Goal: Task Accomplishment & Management: Manage account settings

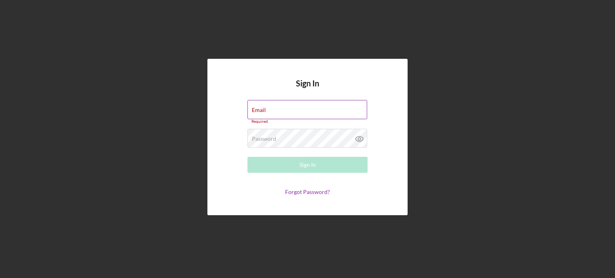
click at [296, 106] on div "Email Required" at bounding box center [307, 112] width 120 height 24
click at [296, 112] on input "Email" at bounding box center [307, 109] width 120 height 19
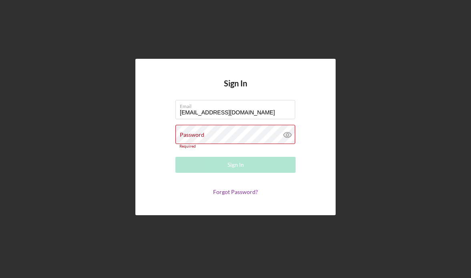
click at [231, 136] on div "Password Required" at bounding box center [235, 137] width 120 height 24
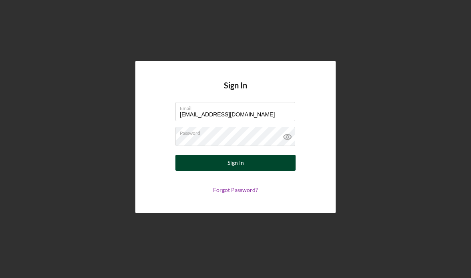
click at [256, 160] on button "Sign In" at bounding box center [235, 163] width 120 height 16
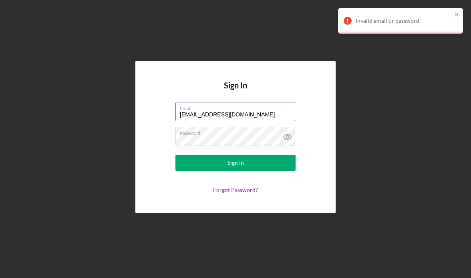
click at [249, 113] on input "[EMAIL_ADDRESS][DOMAIN_NAME]" at bounding box center [235, 111] width 120 height 19
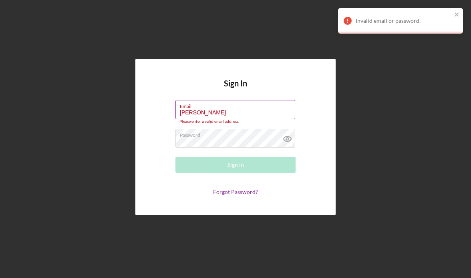
type input "[PERSON_NAME][EMAIL_ADDRESS][DOMAIN_NAME]"
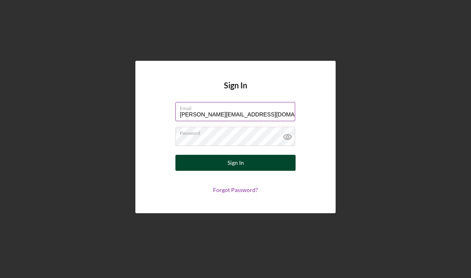
click at [248, 168] on button "Sign In" at bounding box center [235, 163] width 120 height 16
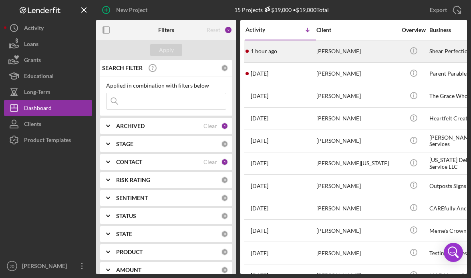
click at [338, 52] on div "[PERSON_NAME]" at bounding box center [356, 51] width 80 height 21
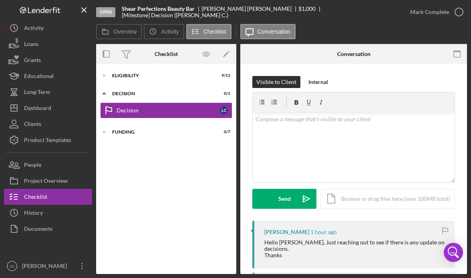
drag, startPoint x: 467, startPoint y: 126, endPoint x: 469, endPoint y: 148, distance: 22.1
click at [469, 148] on div "Open Shear Perfections Beauty Bar [PERSON_NAME] $1,000 $1,000 [Milestone] Decis…" at bounding box center [235, 139] width 471 height 278
click at [462, 149] on div "Visible to Client Internal v Color teal Color pink Remove color Add row above A…" at bounding box center [353, 216] width 226 height 305
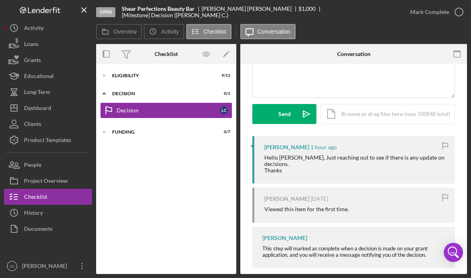
scroll to position [88, 0]
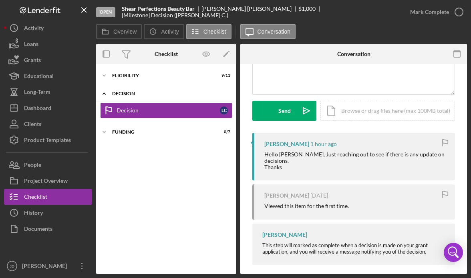
click at [166, 94] on div "Decision" at bounding box center [169, 93] width 114 height 5
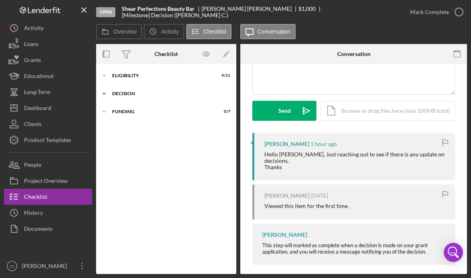
click at [138, 94] on div "Decision" at bounding box center [169, 93] width 114 height 5
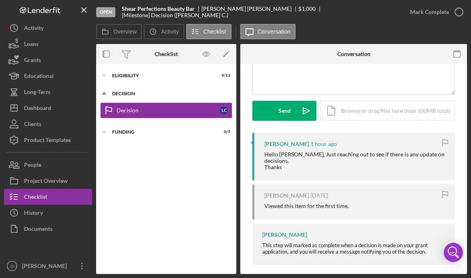
click at [131, 96] on div "Icon/Expander Decision 0 / 1" at bounding box center [166, 94] width 140 height 16
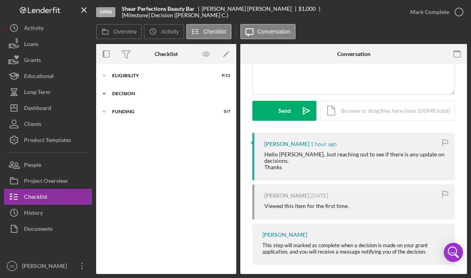
click at [131, 96] on div "Icon/Expander Decision 0 / 1" at bounding box center [166, 94] width 140 height 16
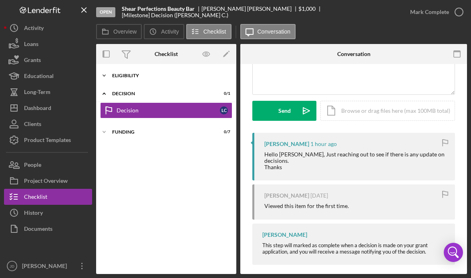
click at [126, 76] on div "ELIGIBILITY" at bounding box center [169, 75] width 114 height 5
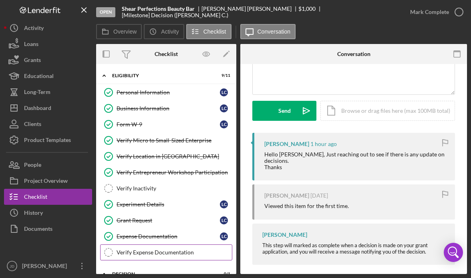
click at [175, 251] on div "Verify Expense Documentation" at bounding box center [173, 252] width 115 height 6
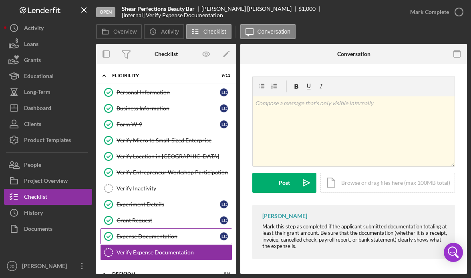
click at [170, 235] on div "Expense Documentation" at bounding box center [167, 236] width 103 height 6
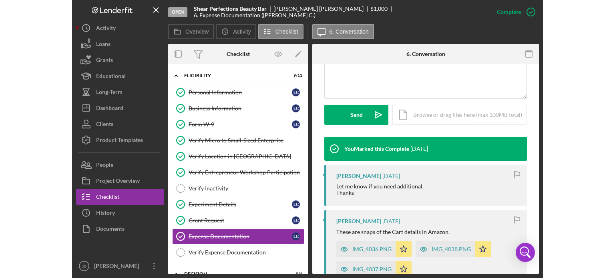
scroll to position [204, 0]
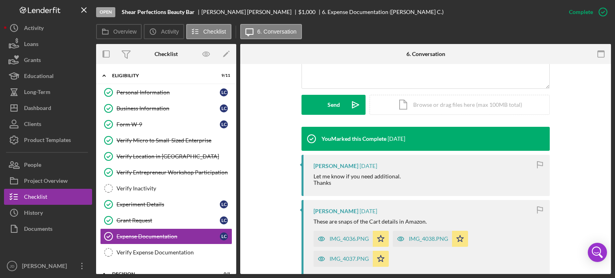
click at [611, 157] on div "Open Shear Perfections Beauty Bar [PERSON_NAME] $1,000 $1,000 6. Expense Docume…" at bounding box center [307, 139] width 615 height 278
click at [608, 158] on div "This item has been marked complete. In order for [PERSON_NAME] to upload docume…" at bounding box center [425, 138] width 371 height 557
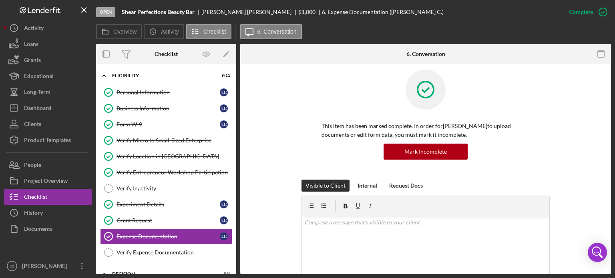
scroll to position [3, 0]
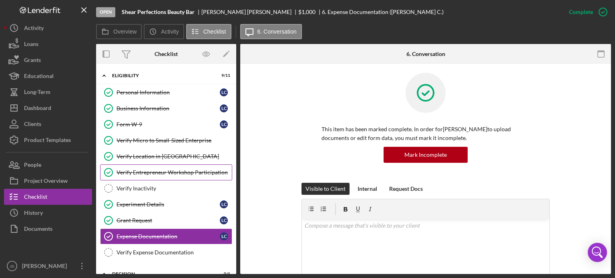
click at [170, 172] on div "Verify Entrepreneur Workshop Participation" at bounding box center [173, 172] width 115 height 6
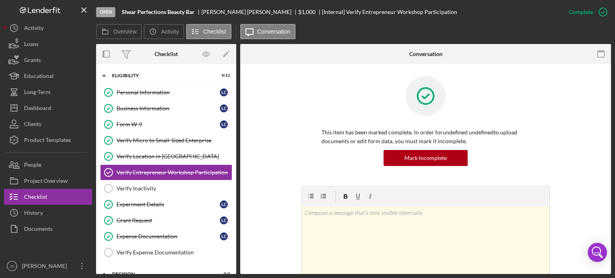
drag, startPoint x: 611, startPoint y: 80, endPoint x: 612, endPoint y: 114, distance: 34.0
click at [612, 114] on div "Open Shear Perfections Beauty Bar [PERSON_NAME] $1,000 $1,000 [Internal] Verify…" at bounding box center [307, 139] width 615 height 278
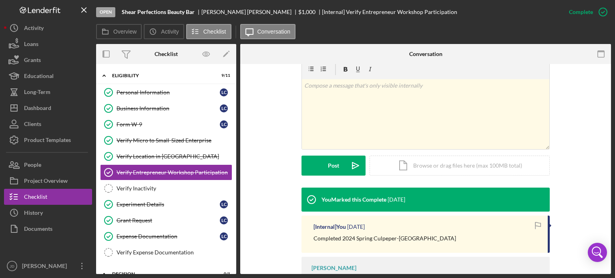
scroll to position [142, 0]
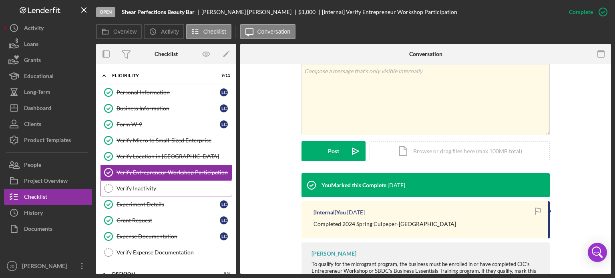
click at [158, 187] on div "Verify Inactivity" at bounding box center [173, 188] width 115 height 6
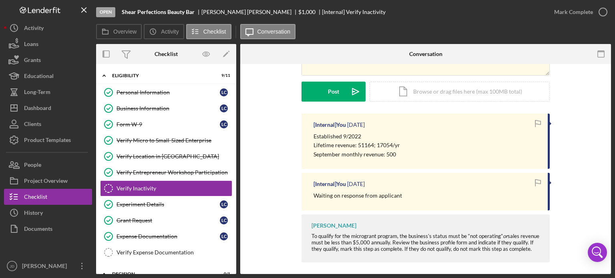
scroll to position [101, 0]
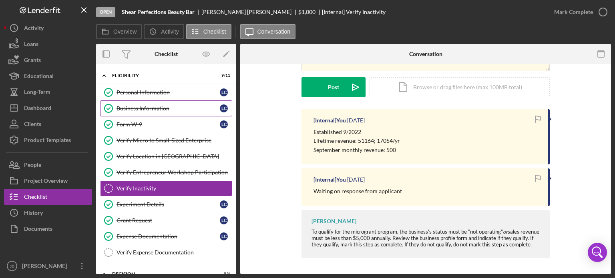
click at [171, 104] on link "Business Information Business Information L C" at bounding box center [166, 108] width 132 height 16
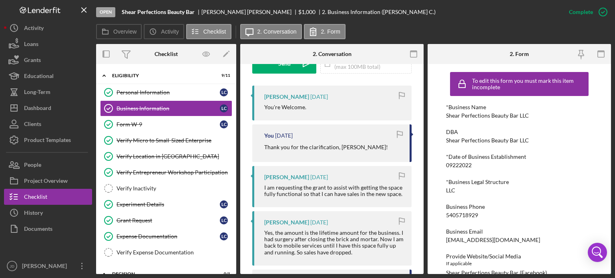
scroll to position [255, 0]
click at [173, 250] on div "Verify Expense Documentation" at bounding box center [173, 252] width 115 height 6
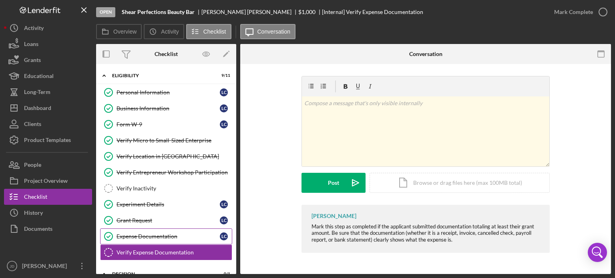
click at [176, 235] on div "Expense Documentation" at bounding box center [167, 236] width 103 height 6
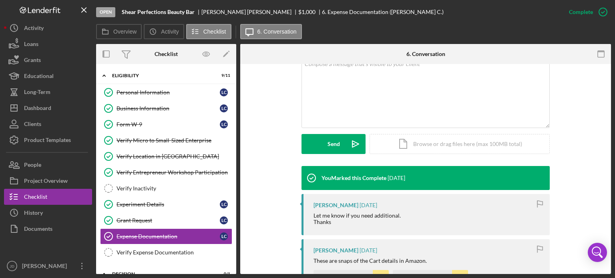
scroll to position [165, 0]
click at [108, 248] on icon "Verify Expense Documentation" at bounding box center [108, 253] width 20 height 20
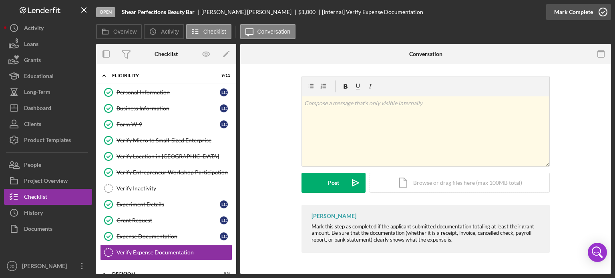
click at [601, 14] on icon "button" at bounding box center [603, 12] width 20 height 20
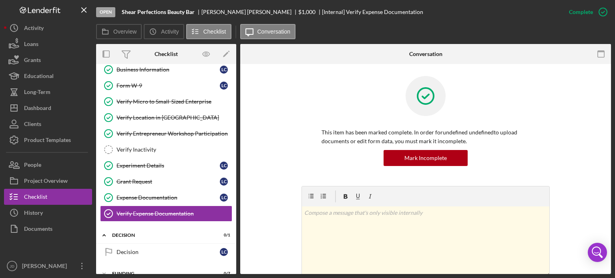
scroll to position [48, 0]
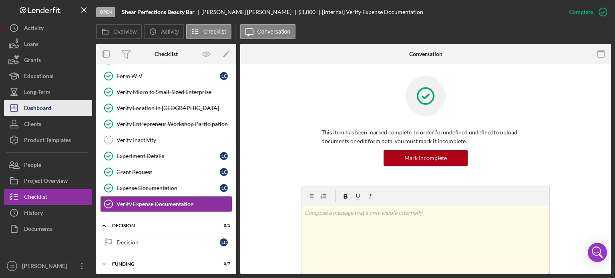
click at [45, 109] on div "Dashboard" at bounding box center [37, 109] width 27 height 18
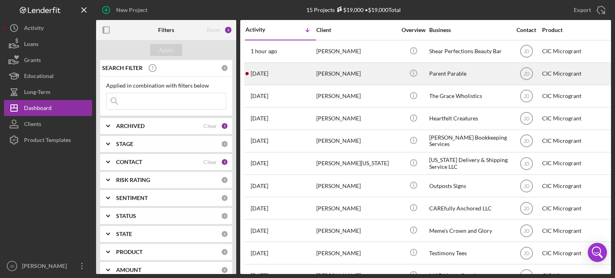
click at [373, 73] on div "[PERSON_NAME]" at bounding box center [356, 73] width 80 height 21
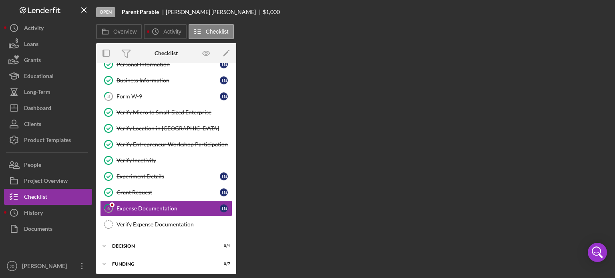
scroll to position [28, 0]
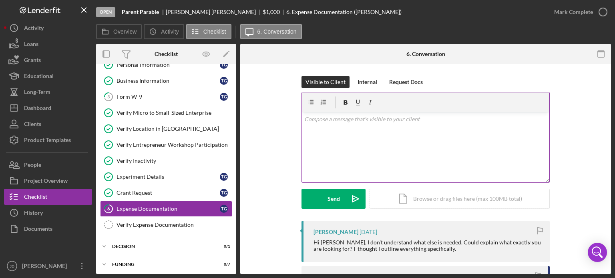
click at [431, 124] on div "v Color teal Color pink Remove color Add row above Add row below Add column bef…" at bounding box center [425, 147] width 247 height 70
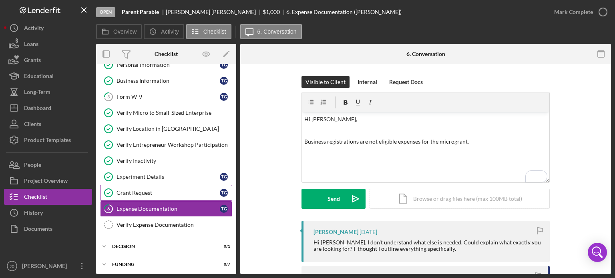
click at [166, 190] on div "Grant Request" at bounding box center [167, 193] width 103 height 6
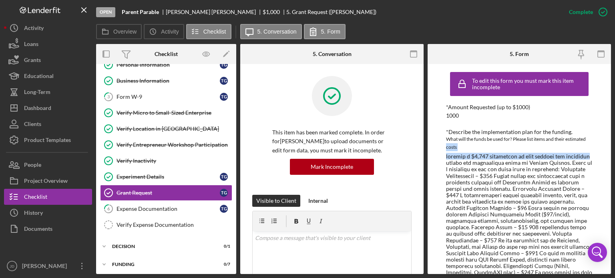
drag, startPoint x: 611, startPoint y: 142, endPoint x: 612, endPoint y: 159, distance: 16.8
click at [612, 159] on div "Open Parent Parable [PERSON_NAME] $1,000 $1,000 5. Grant Request ([PERSON_NAME]…" at bounding box center [307, 139] width 615 height 278
click at [607, 161] on div "To edit this form you must mark this item incomplete *Amount Requested (up to $…" at bounding box center [518, 169] width 183 height 210
drag, startPoint x: 611, startPoint y: 147, endPoint x: 611, endPoint y: 158, distance: 11.6
click at [611, 158] on div "Open Parent Parable [PERSON_NAME] $1,000 $1,000 5. Grant Request ([PERSON_NAME]…" at bounding box center [307, 139] width 615 height 278
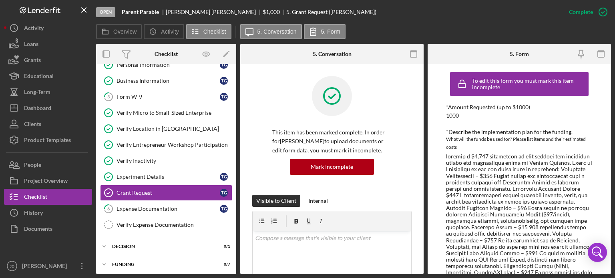
click at [593, 132] on div "To edit this form you must mark this item incomplete *Amount Requested (up to $…" at bounding box center [518, 169] width 183 height 210
drag, startPoint x: 611, startPoint y: 101, endPoint x: 609, endPoint y: 115, distance: 14.1
click at [609, 115] on div "Open Parent Parable [PERSON_NAME] $1,000 $1,000 5. Grant Request ([PERSON_NAME]…" at bounding box center [307, 139] width 615 height 278
click at [585, 108] on div "*Amount Requested (up to $1000)" at bounding box center [519, 107] width 146 height 6
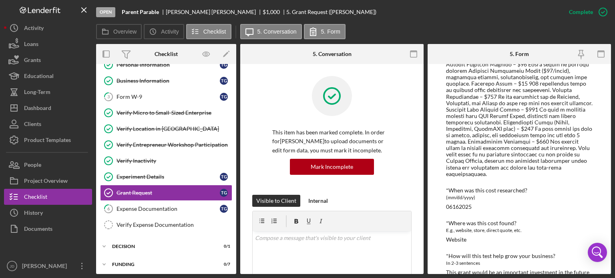
scroll to position [170, 0]
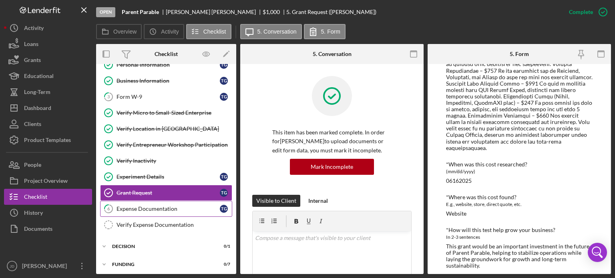
click at [157, 206] on div "Expense Documentation" at bounding box center [167, 209] width 103 height 6
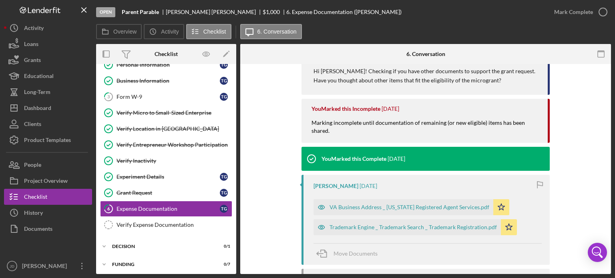
scroll to position [220, 0]
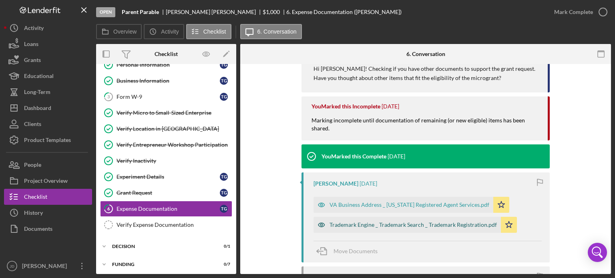
click at [420, 224] on div "Trademark Engine _ Trademark Search _ Trademark Registration.pdf" at bounding box center [412, 225] width 167 height 6
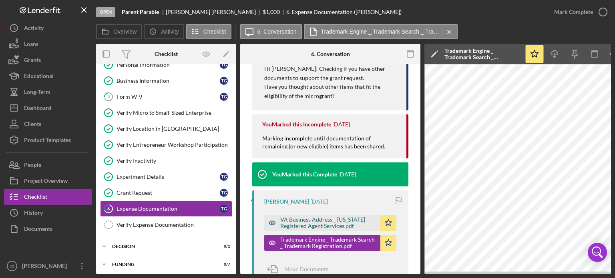
click at [345, 220] on div "VA Business Address _ [US_STATE] Registered Agent Services.pdf" at bounding box center [328, 222] width 96 height 13
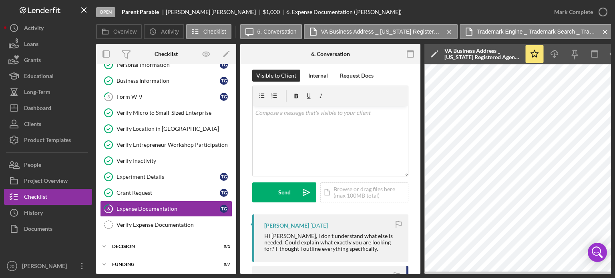
scroll to position [0, 0]
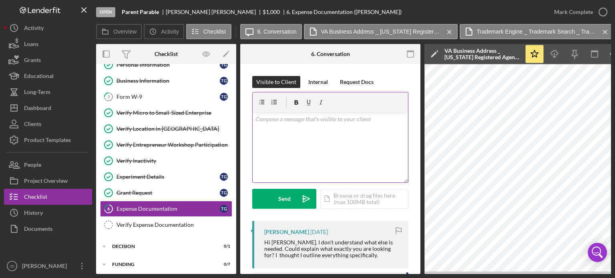
click at [362, 118] on p at bounding box center [330, 119] width 151 height 9
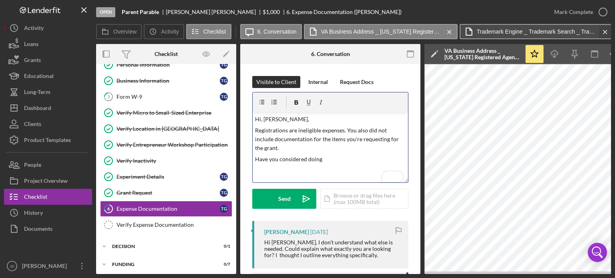
click at [605, 34] on icon "Icon/Menu Close" at bounding box center [605, 32] width 14 height 20
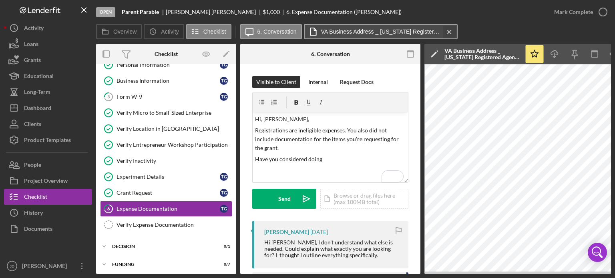
click at [448, 30] on icon "Icon/Menu Close" at bounding box center [449, 32] width 14 height 20
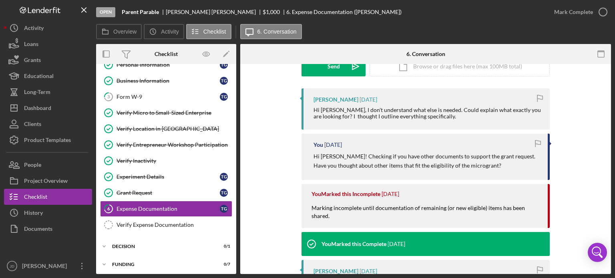
drag, startPoint x: 612, startPoint y: 153, endPoint x: 613, endPoint y: 136, distance: 17.6
click at [613, 136] on div "Open Parent Parable [PERSON_NAME] $1,000 $1,000 6. Expense Documentation ([PERS…" at bounding box center [307, 139] width 615 height 278
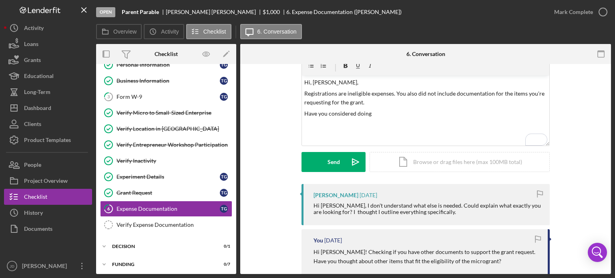
scroll to position [36, 0]
click at [336, 93] on p "Registrations are ineligible expenses. You also did not include documentation f…" at bounding box center [425, 99] width 243 height 18
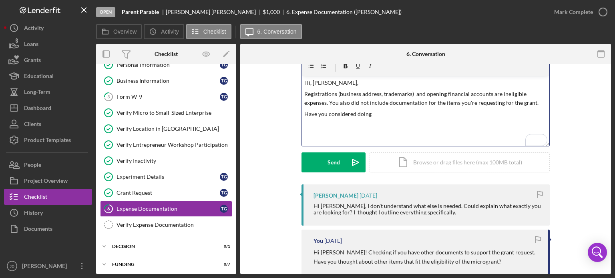
click at [441, 100] on p "Registrations (business address, trademarks) and opening financial accounts are…" at bounding box center [425, 99] width 243 height 18
click at [426, 112] on p "Registrations (business address, trademarks) and opening financial accounts are…" at bounding box center [425, 103] width 243 height 27
click at [412, 121] on p "Have you considered doing" at bounding box center [425, 122] width 243 height 9
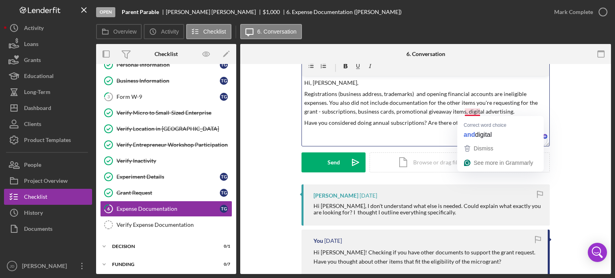
click at [471, 113] on p "Registrations (business address, trademarks) and opening financial accounts are…" at bounding box center [425, 103] width 243 height 27
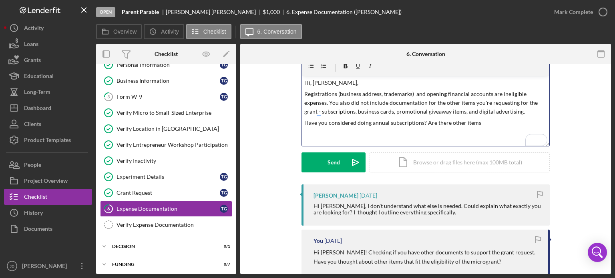
click at [483, 127] on p "Have you considered doing annual subscriptions? Are there other items" at bounding box center [425, 122] width 243 height 9
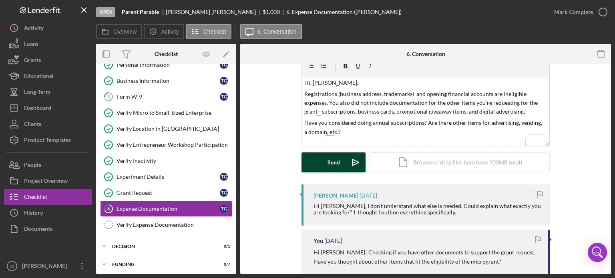
click at [328, 156] on div "Send" at bounding box center [333, 162] width 12 height 20
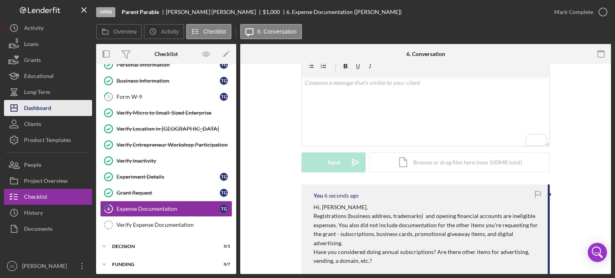
click at [38, 108] on div "Dashboard" at bounding box center [37, 109] width 27 height 18
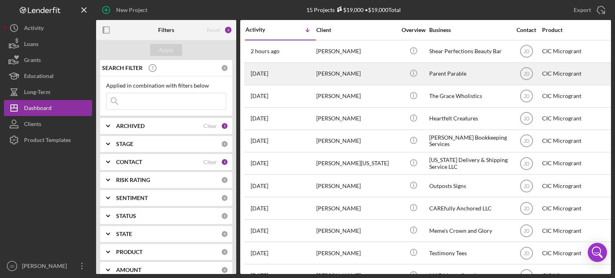
click at [345, 78] on div "[PERSON_NAME]" at bounding box center [356, 73] width 80 height 21
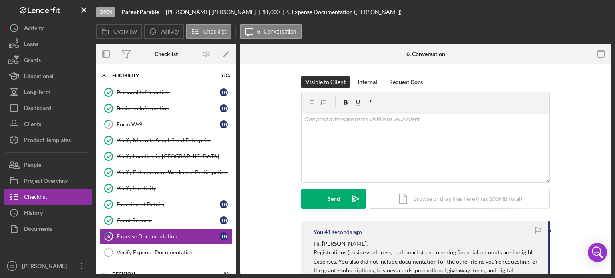
scroll to position [28, 0]
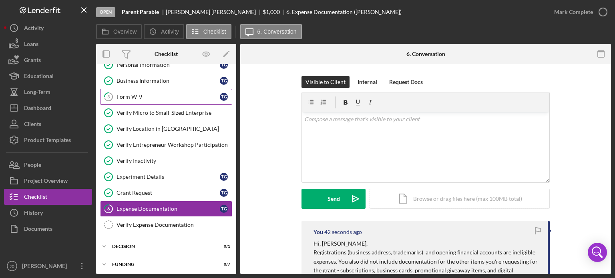
click at [148, 99] on div "Form W-9" at bounding box center [167, 97] width 103 height 6
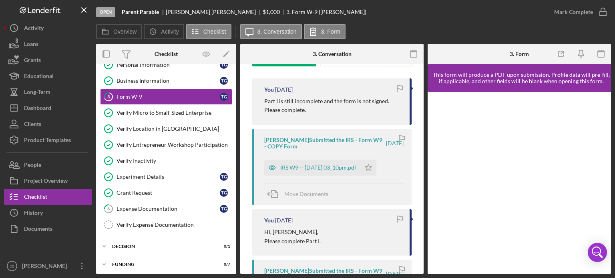
scroll to position [146, 0]
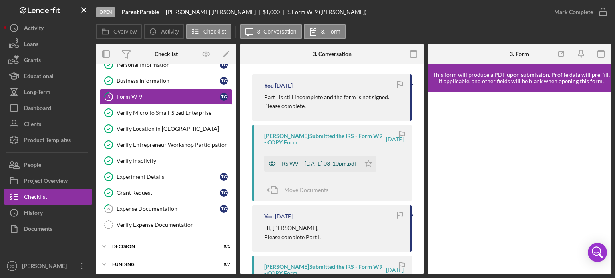
click at [335, 160] on div "IRS W9 -- [DATE] 03_10pm.pdf" at bounding box center [318, 163] width 76 height 6
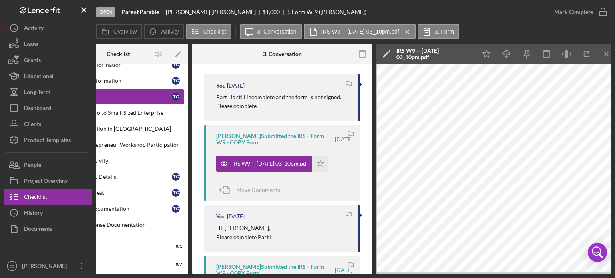
scroll to position [0, 54]
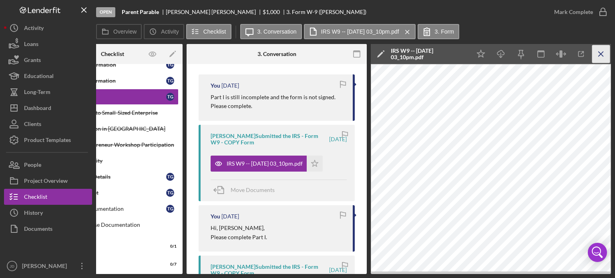
click at [598, 51] on icon "Icon/Menu Close" at bounding box center [601, 54] width 18 height 18
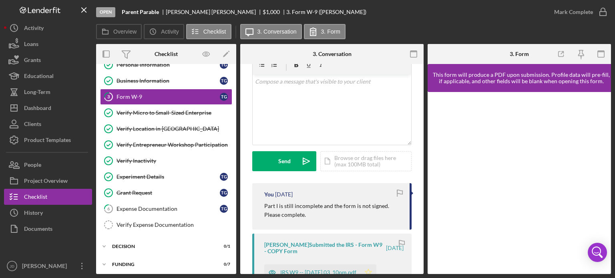
scroll to position [36, 0]
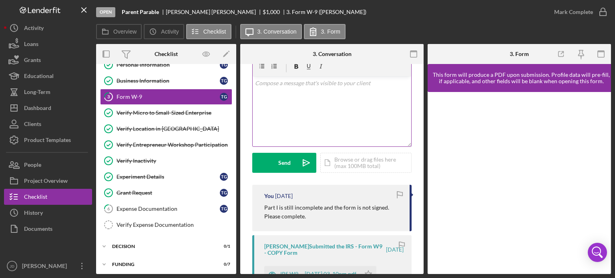
click at [371, 93] on div "v Color teal Color pink Remove color Add row above Add row below Add column bef…" at bounding box center [332, 111] width 158 height 70
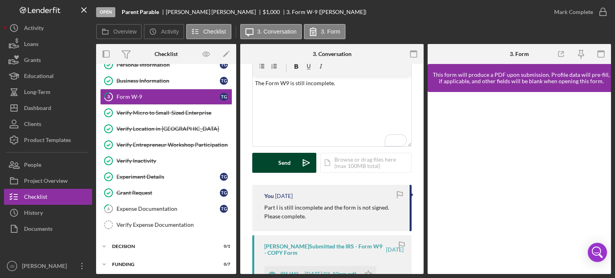
click at [267, 168] on button "Send Icon/icon-invite-send" at bounding box center [284, 163] width 64 height 20
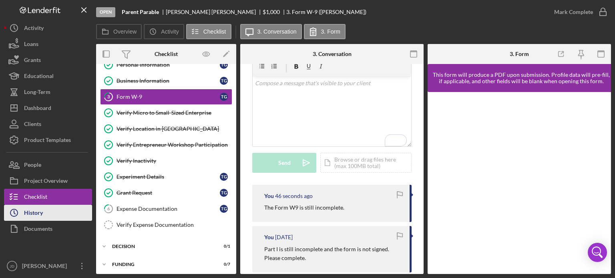
click at [34, 211] on div "History" at bounding box center [33, 214] width 19 height 18
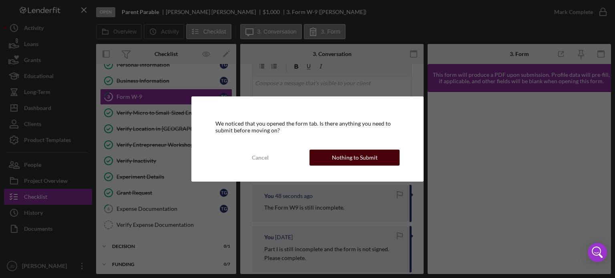
click at [335, 159] on div "Nothing to Submit" at bounding box center [355, 158] width 46 height 16
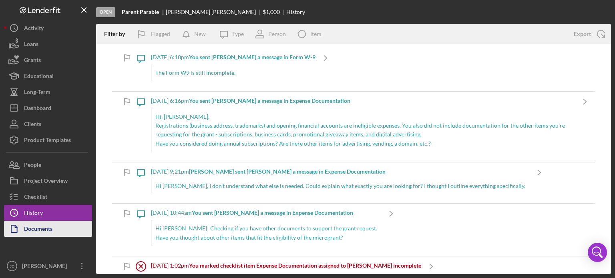
click at [42, 226] on div "Documents" at bounding box center [38, 230] width 28 height 18
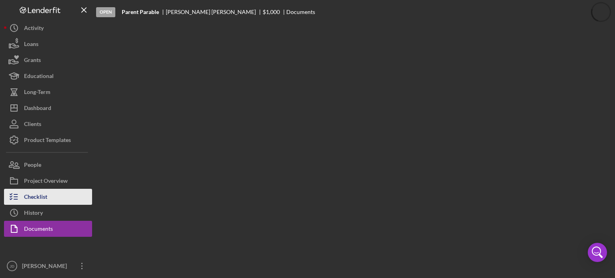
click at [40, 196] on div "Checklist" at bounding box center [35, 198] width 23 height 18
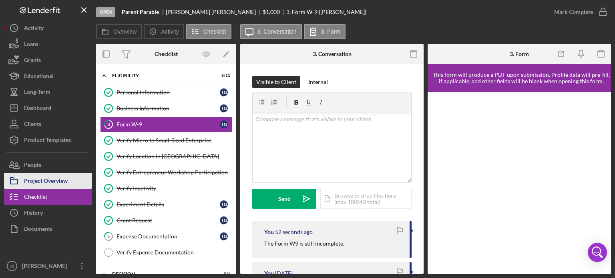
click at [50, 176] on div "Project Overview" at bounding box center [46, 182] width 44 height 18
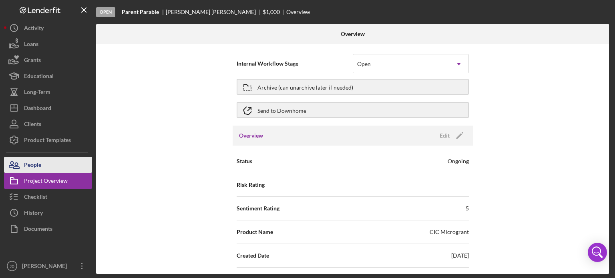
click at [37, 163] on div "People" at bounding box center [32, 166] width 17 height 18
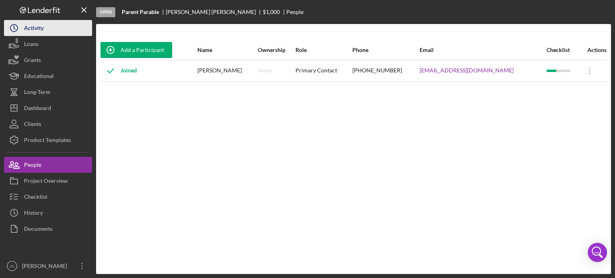
click at [40, 24] on div "Activity" at bounding box center [34, 29] width 20 height 18
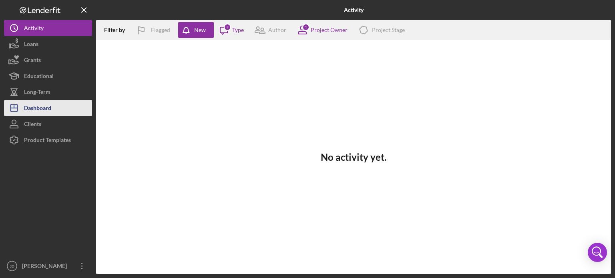
click at [33, 106] on div "Dashboard" at bounding box center [37, 109] width 27 height 18
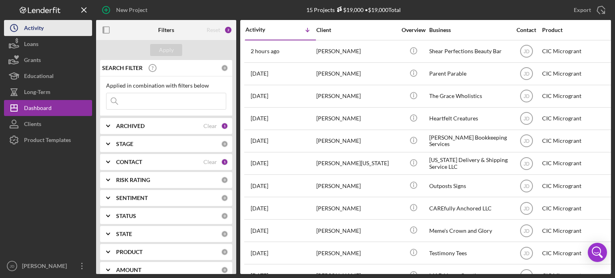
click at [27, 28] on div "Activity" at bounding box center [34, 29] width 20 height 18
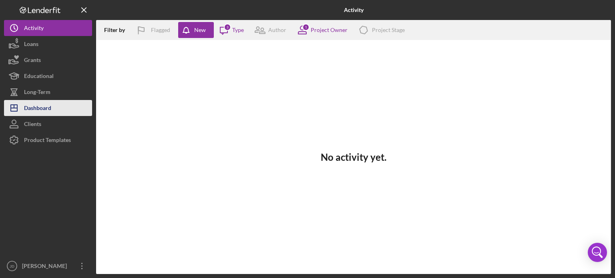
click at [44, 106] on div "Dashboard" at bounding box center [37, 109] width 27 height 18
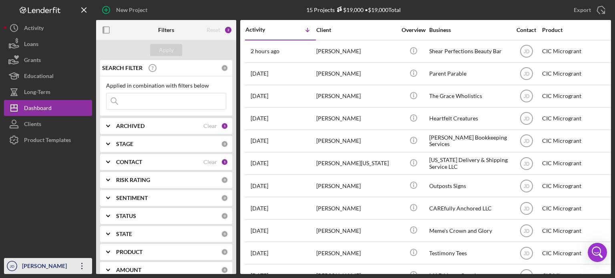
click at [85, 264] on icon "Icon/Overflow" at bounding box center [82, 266] width 20 height 20
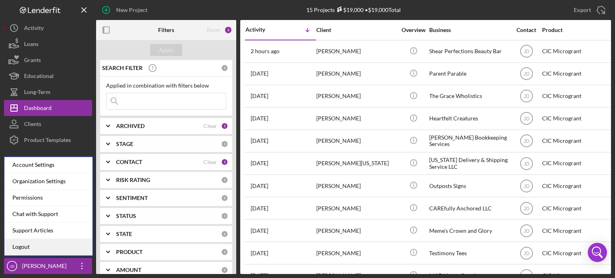
click at [62, 247] on link "Logout" at bounding box center [48, 247] width 88 height 16
